Goal: Navigation & Orientation: Find specific page/section

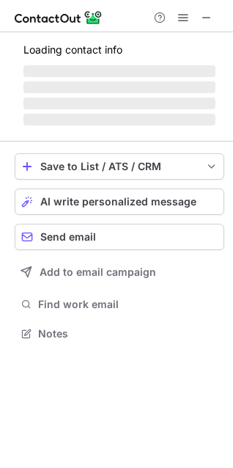
scroll to position [355, 233]
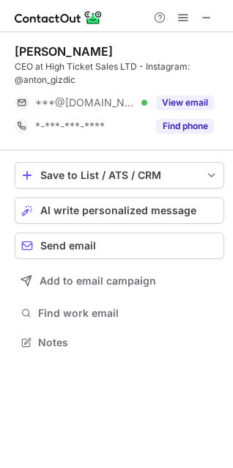
scroll to position [331, 233]
